Goal: Information Seeking & Learning: Check status

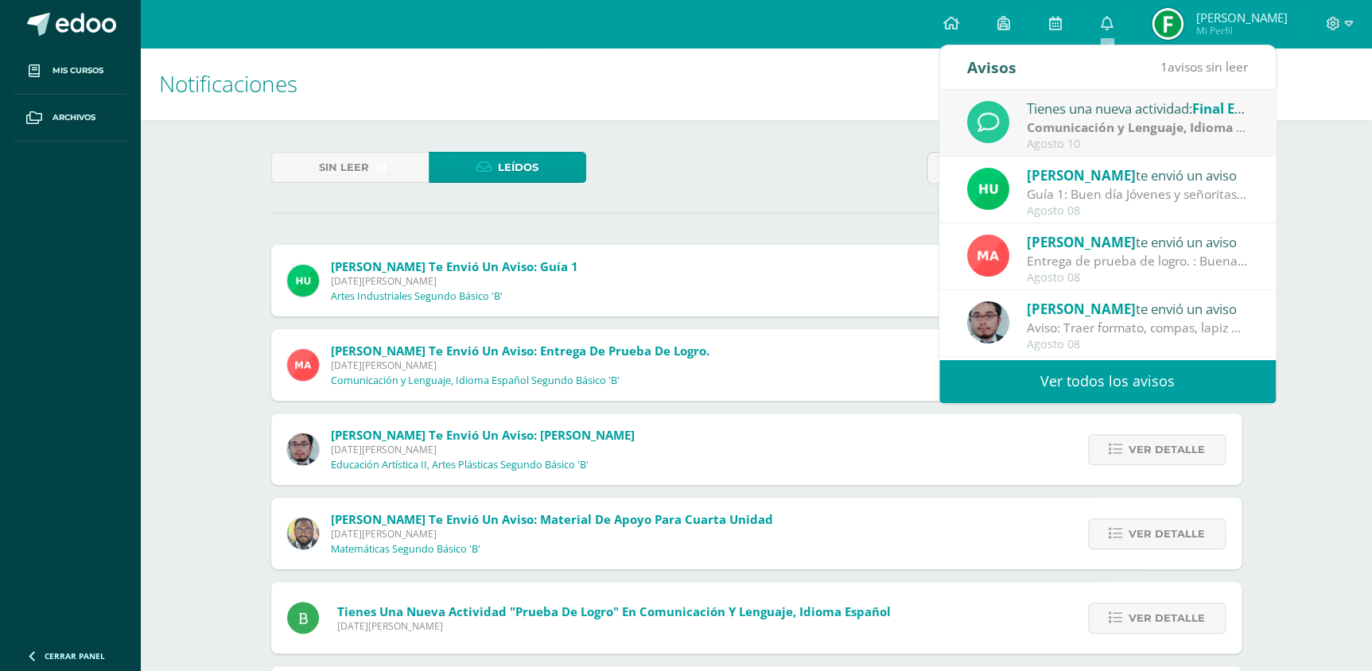
click at [1054, 128] on strong "Comunicación y Lenguaje, Idioma Extranjero Inglés" at bounding box center [1184, 126] width 314 height 17
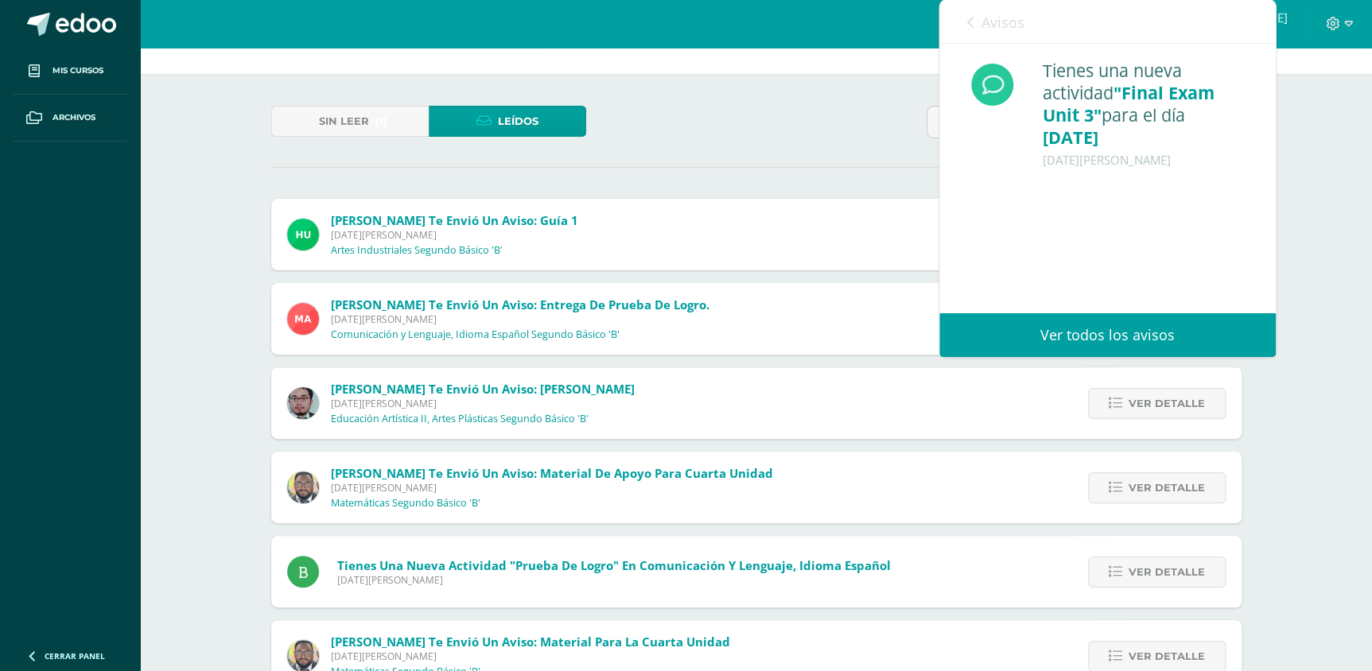
scroll to position [72, 0]
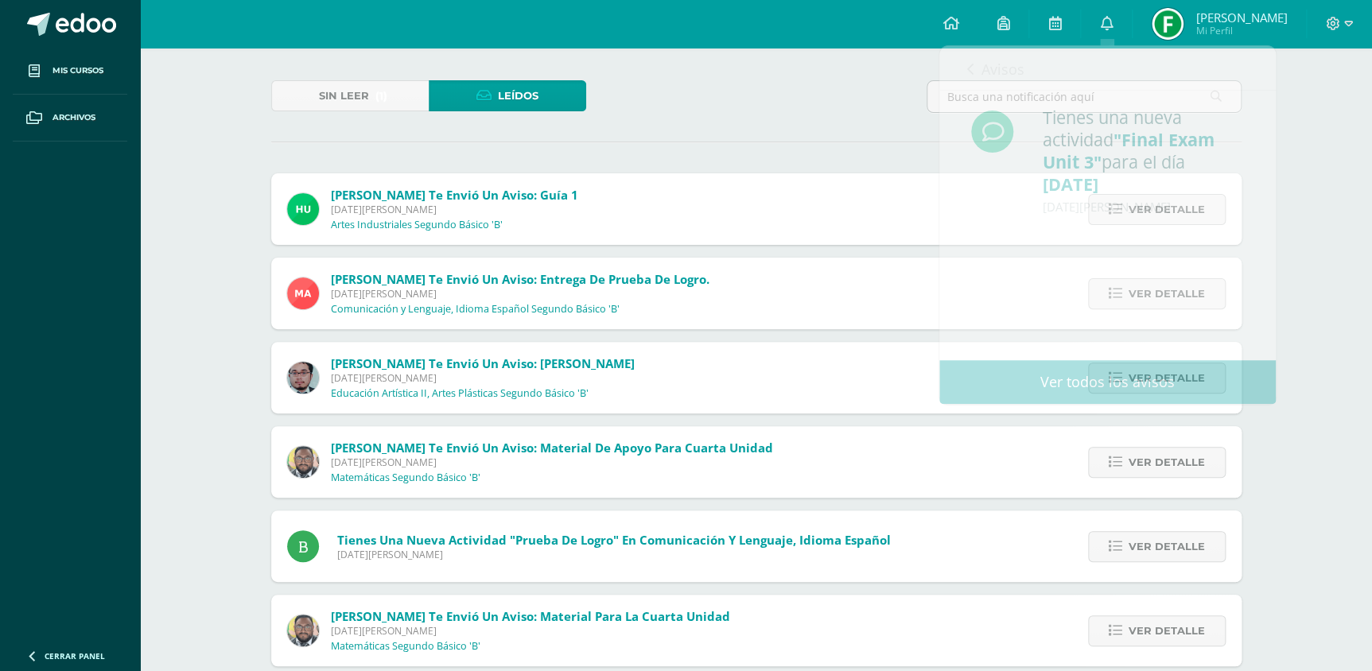
click at [831, 107] on div "Sin leer (1) Leídos" at bounding box center [756, 103] width 983 height 46
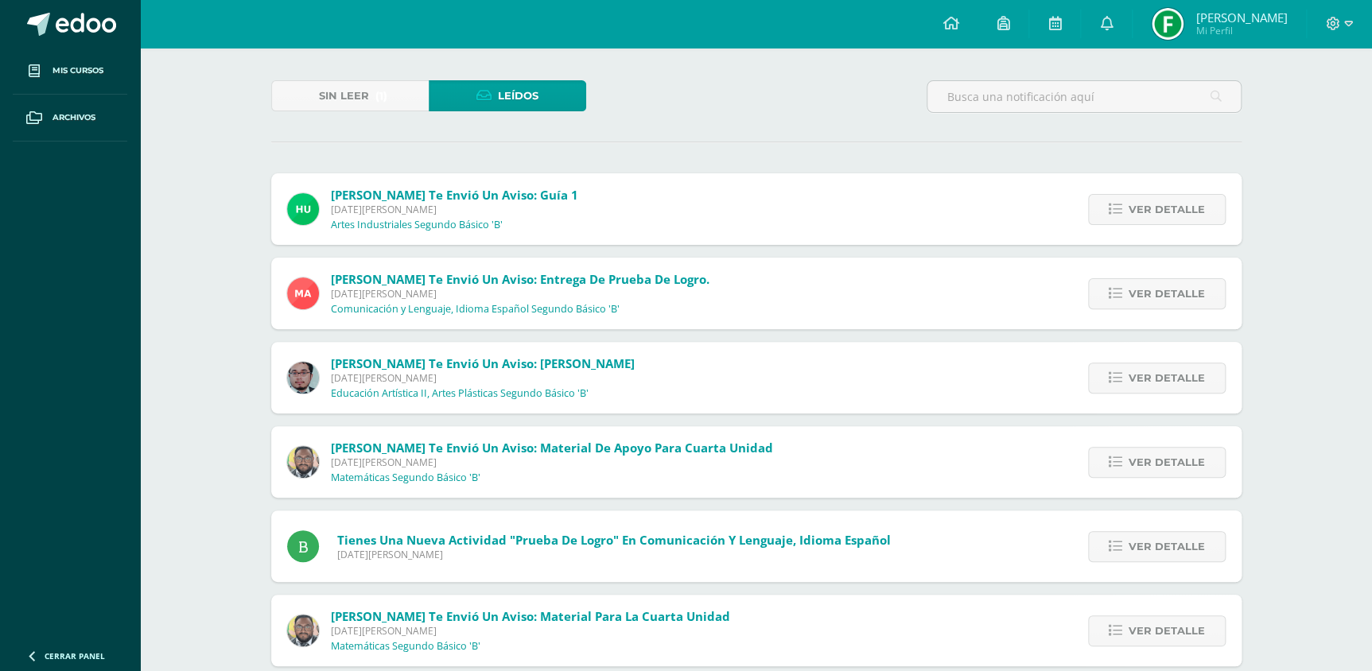
click at [1184, 231] on div "Ver detalle" at bounding box center [1152, 209] width 177 height 72
click at [1173, 378] on span "Ver detalle" at bounding box center [1166, 377] width 76 height 29
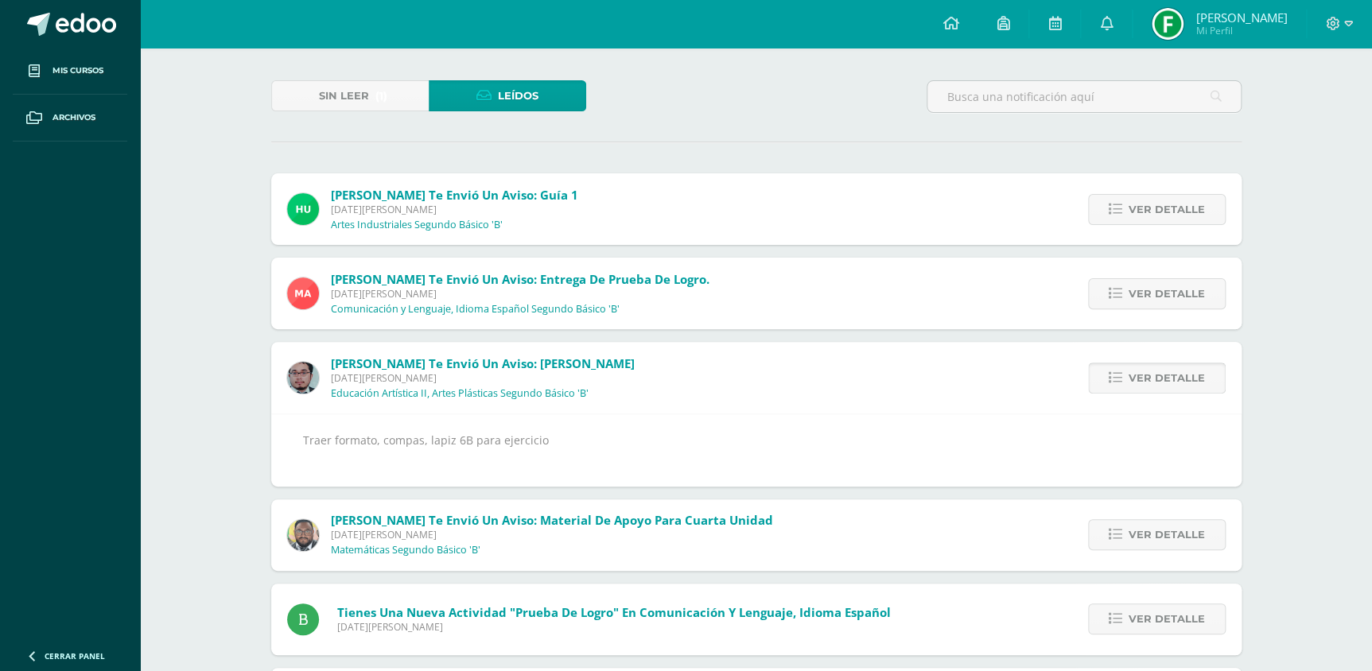
click at [1173, 378] on span "Ver detalle" at bounding box center [1166, 377] width 76 height 29
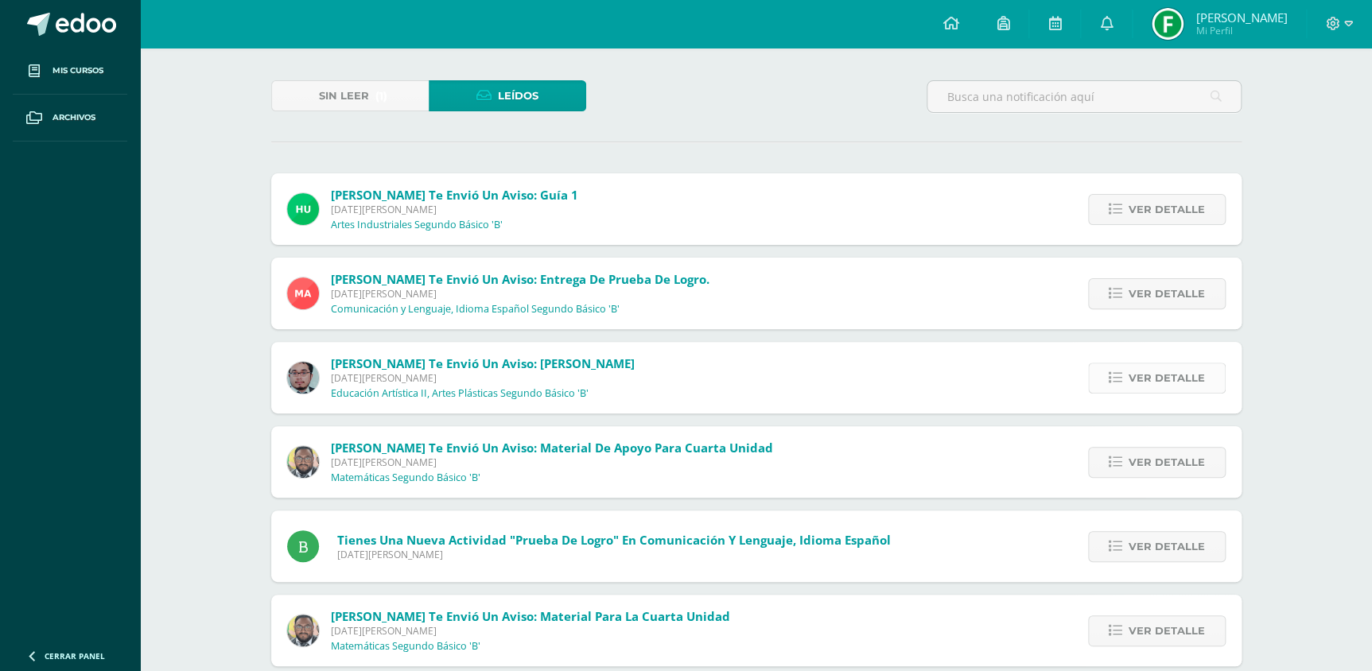
click at [1164, 370] on span "Ver detalle" at bounding box center [1166, 377] width 76 height 29
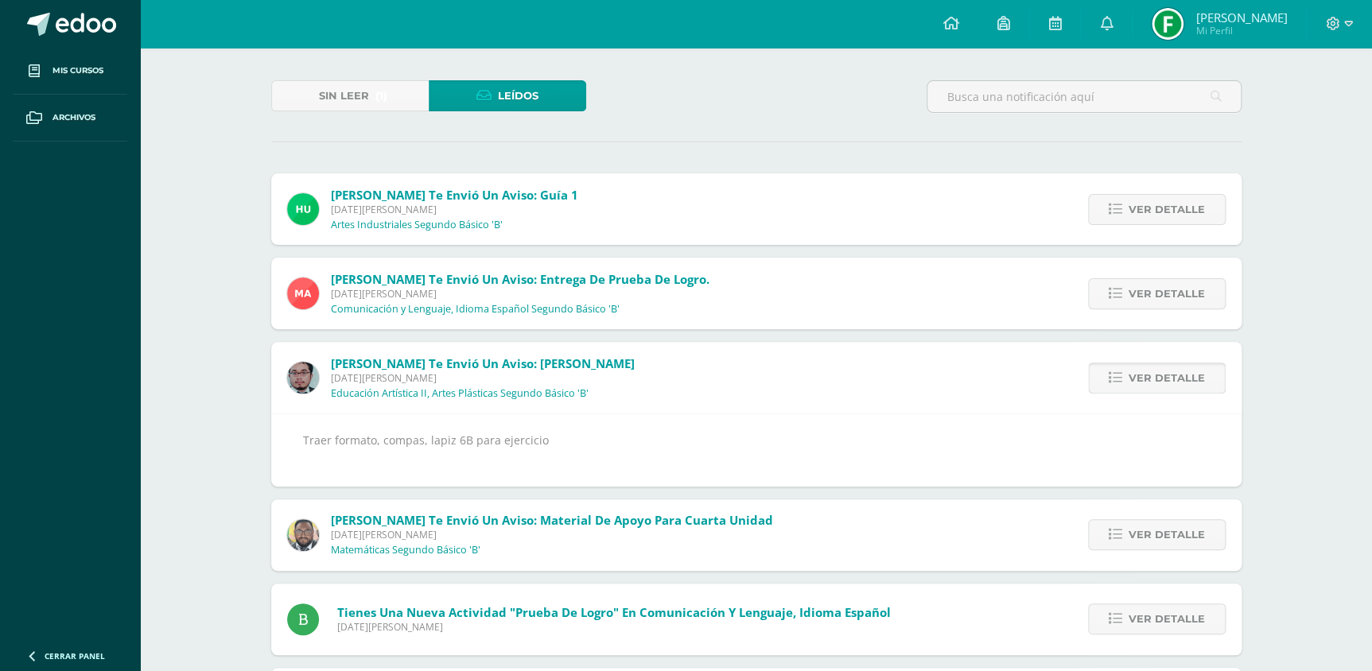
click at [1164, 370] on span "Ver detalle" at bounding box center [1166, 377] width 76 height 29
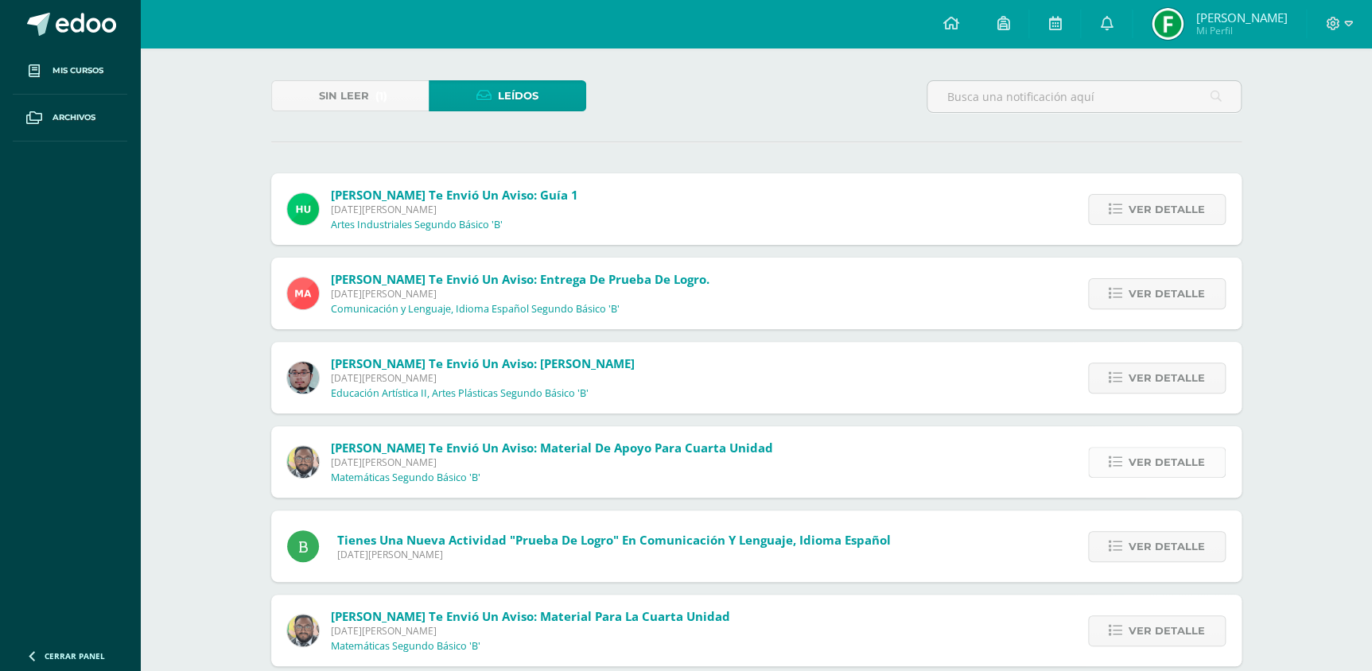
click at [1179, 448] on span "Ver detalle" at bounding box center [1166, 462] width 76 height 29
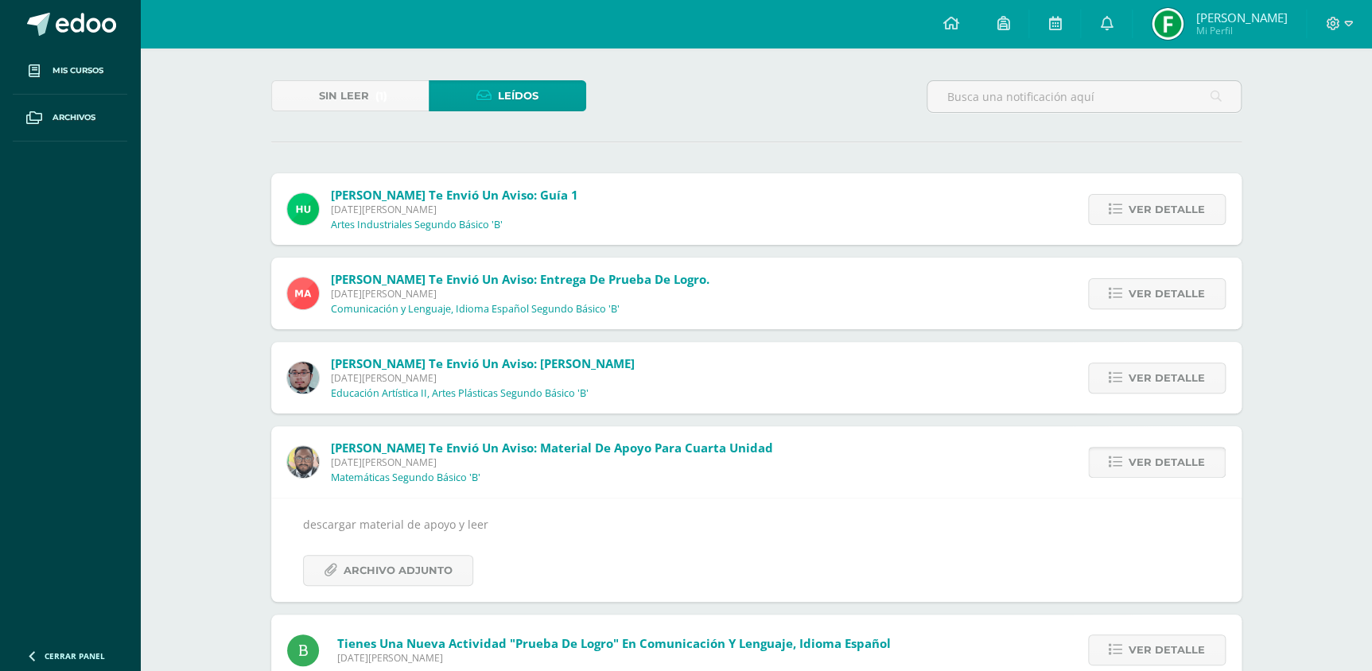
click at [1179, 448] on span "Ver detalle" at bounding box center [1166, 462] width 76 height 29
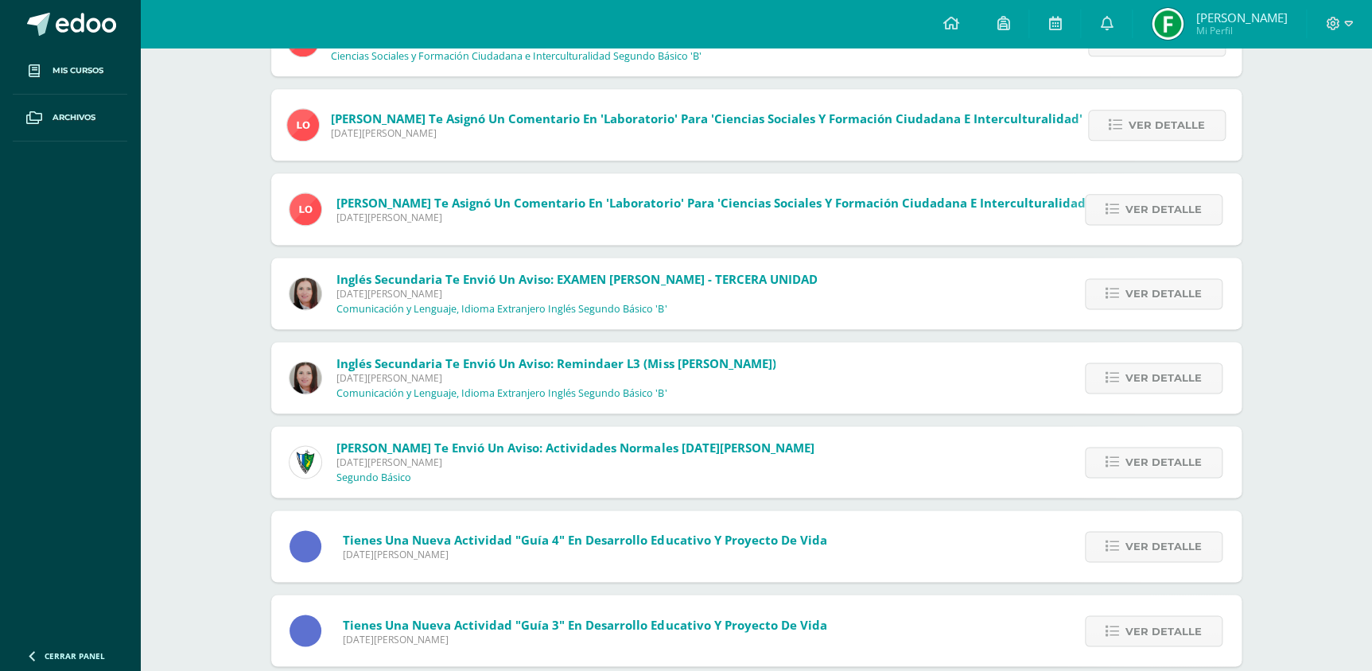
scroll to position [995, 0]
